Goal: Information Seeking & Learning: Learn about a topic

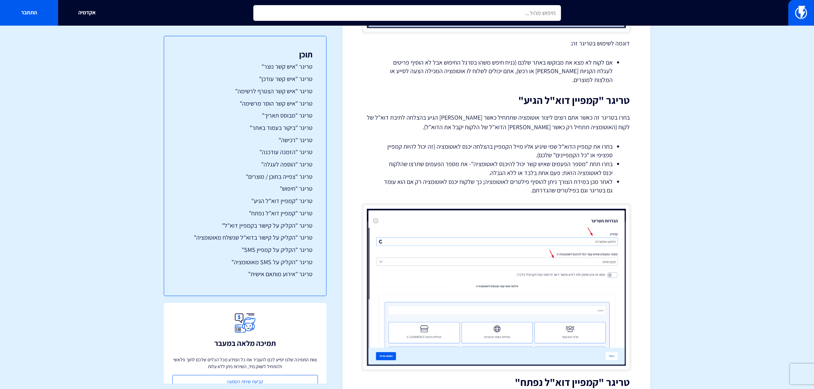
click at [470, 13] on input "text" at bounding box center [407, 13] width 308 height 16
type input "r"
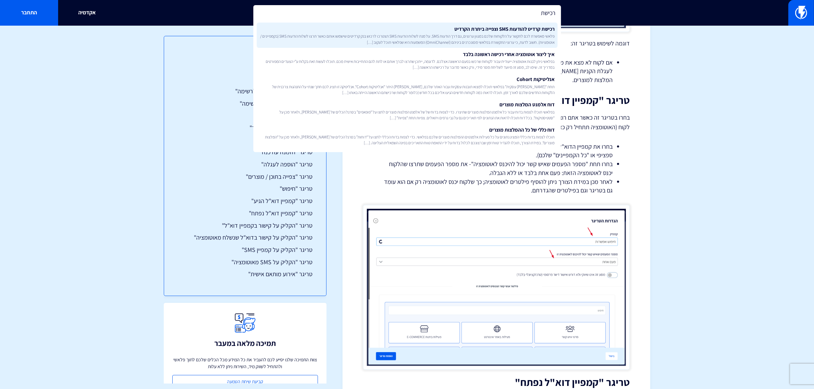
type input "רכישת"
click at [484, 32] on link "רכישת קרדיט להודעות SMS וצפייה ביתרת הקרדיט פלאשי מאפשרת לכם לתקשר על הלקוחות ש…" at bounding box center [407, 35] width 301 height 25
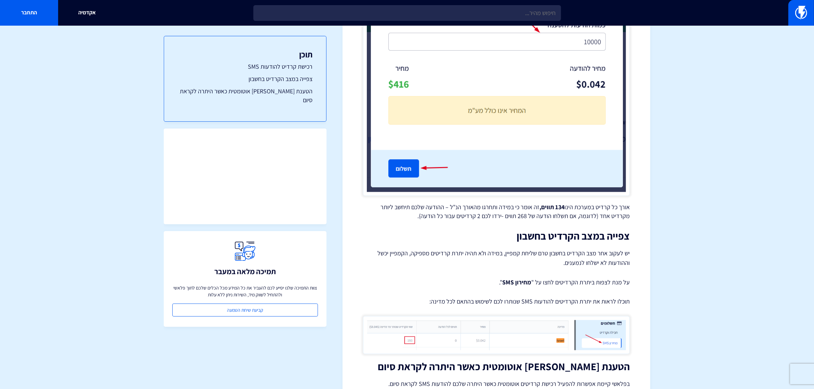
scroll to position [1071, 0]
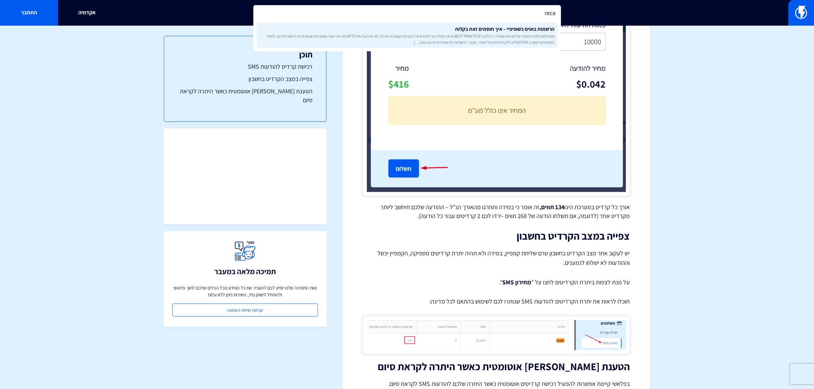
type input "reca"
click at [426, 24] on link "הרשמות בוטים בשופיפיי – איך חוסמים זאת בקלות אם פלטפורמת המסחר שלכם היא שופיפיי…" at bounding box center [407, 35] width 301 height 25
